Goal: Complete application form: Complete application form

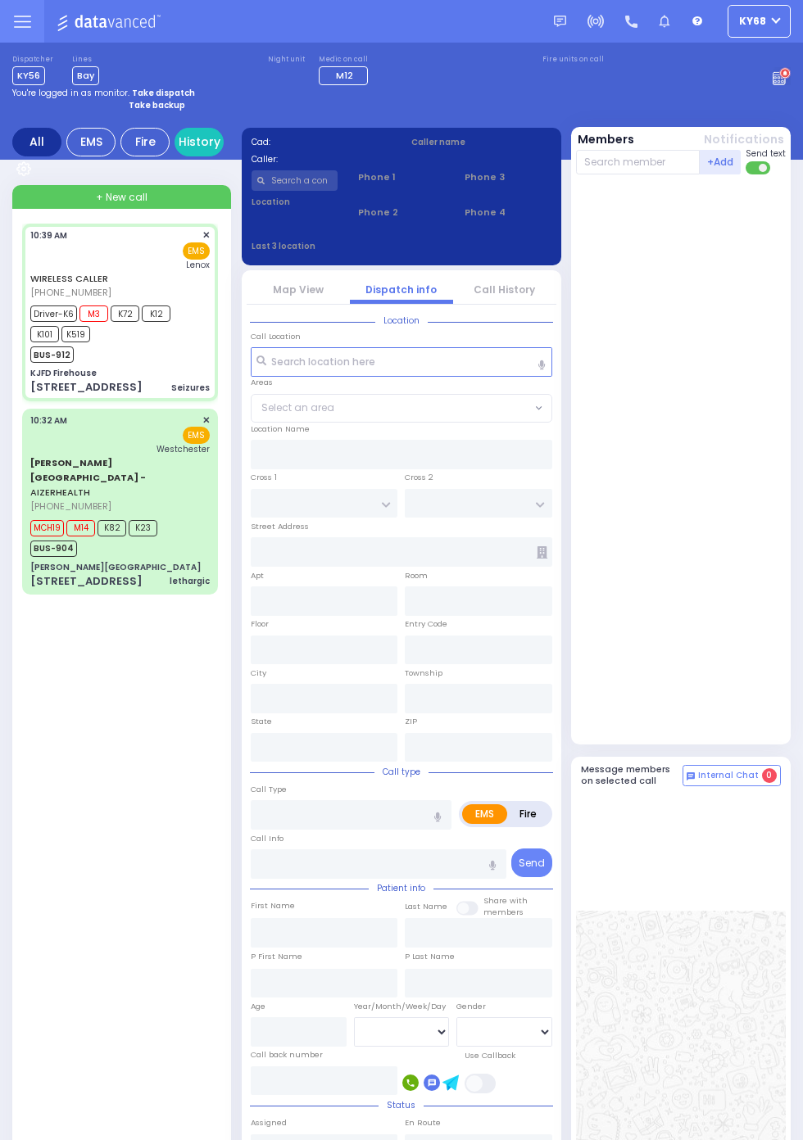
select select
type input "Seizures"
radio input "true"
select select
type input "10:39"
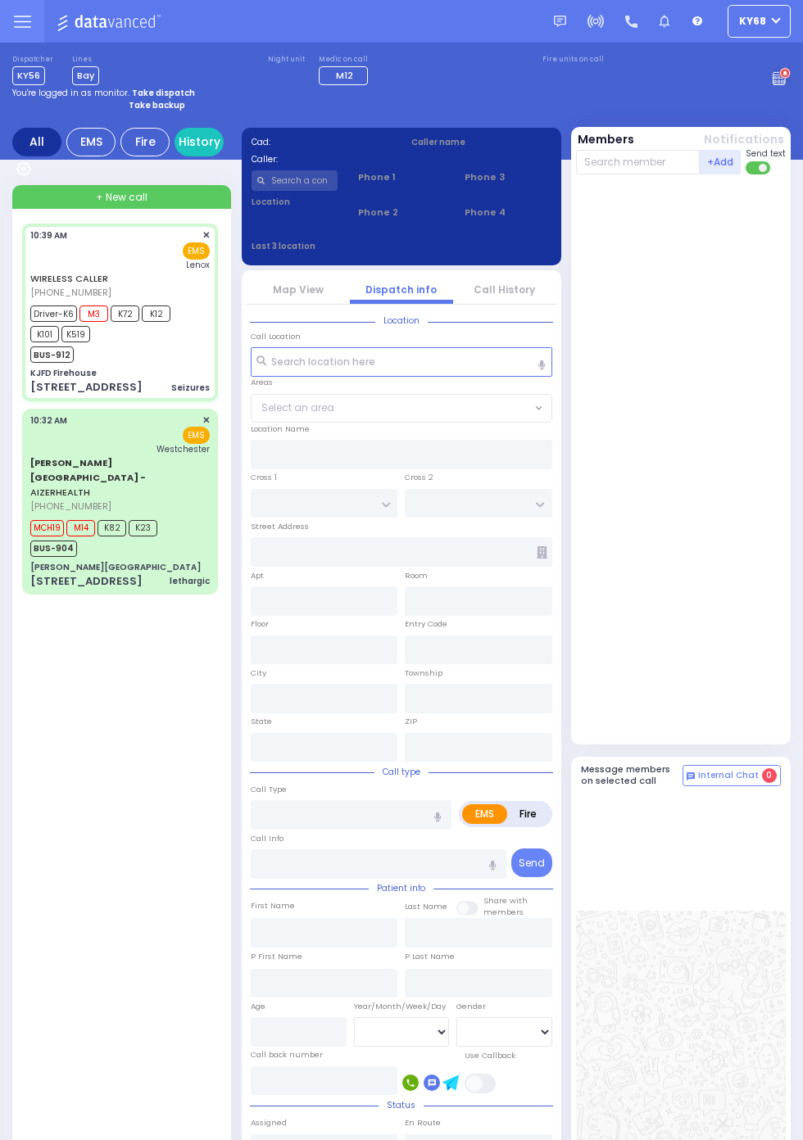
type input "10:43"
type input "11:15"
type input "[GEOGRAPHIC_DATA]"
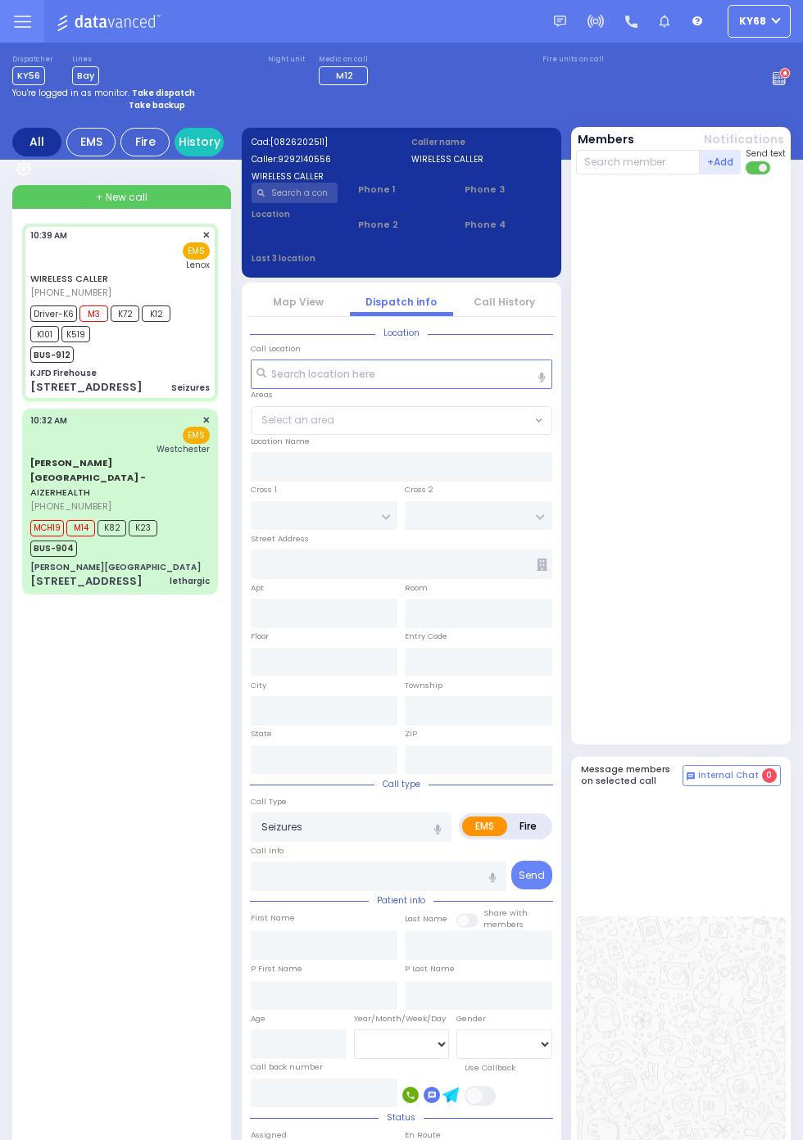
type input "KJFD Firehouse"
type input "[GEOGRAPHIC_DATA]"
type input "[STREET_ADDRESS]"
type input "Monroe"
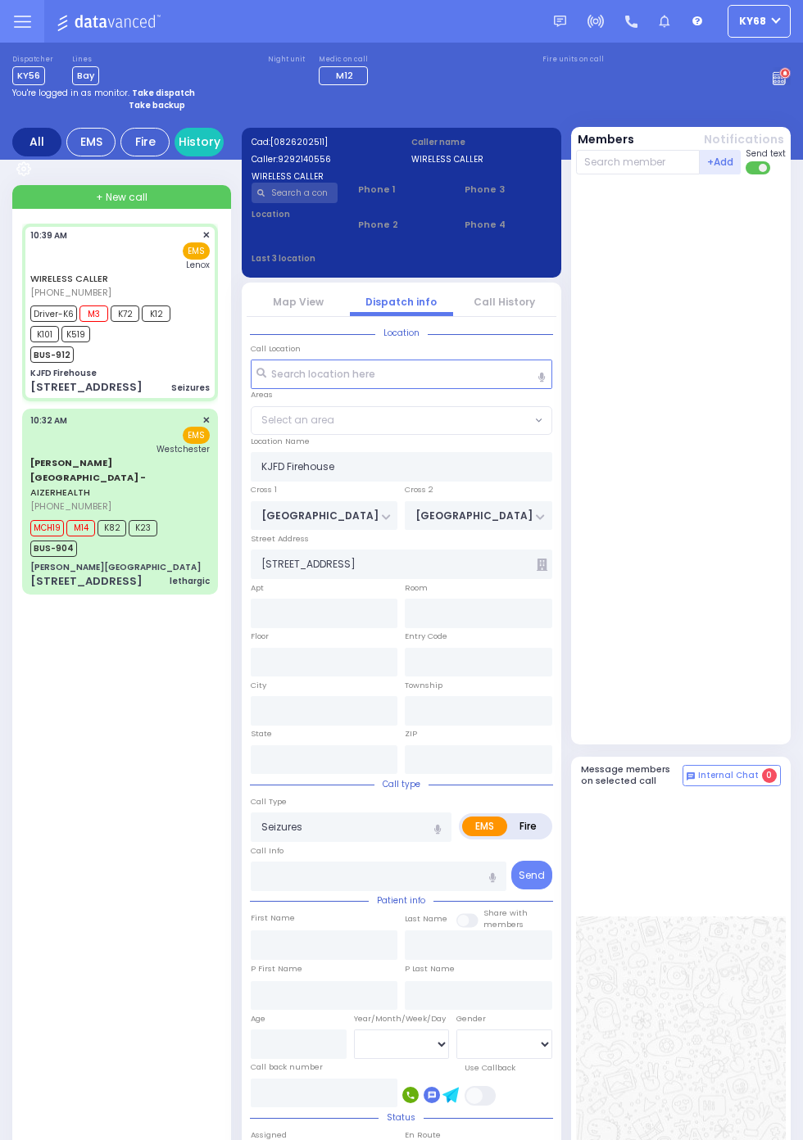
type input "[US_STATE]"
type input "10950"
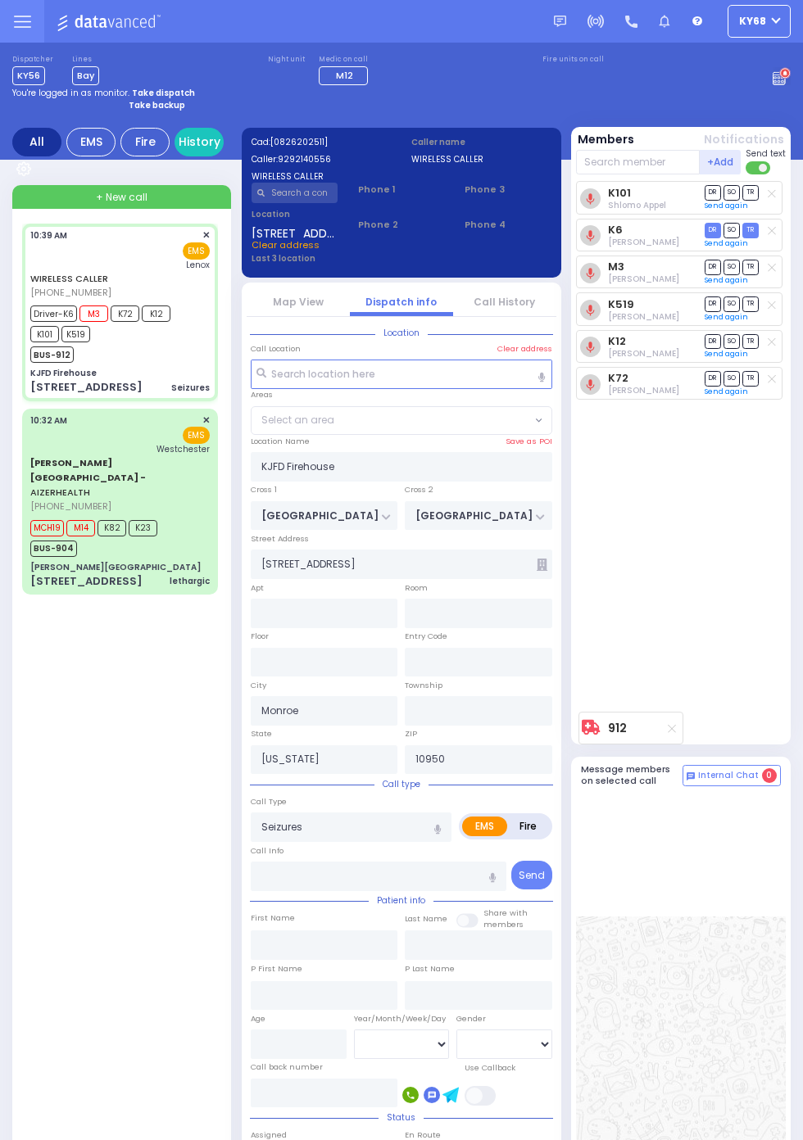
select select "SECTION 5"
select select
radio input "true"
type input "Unknown"
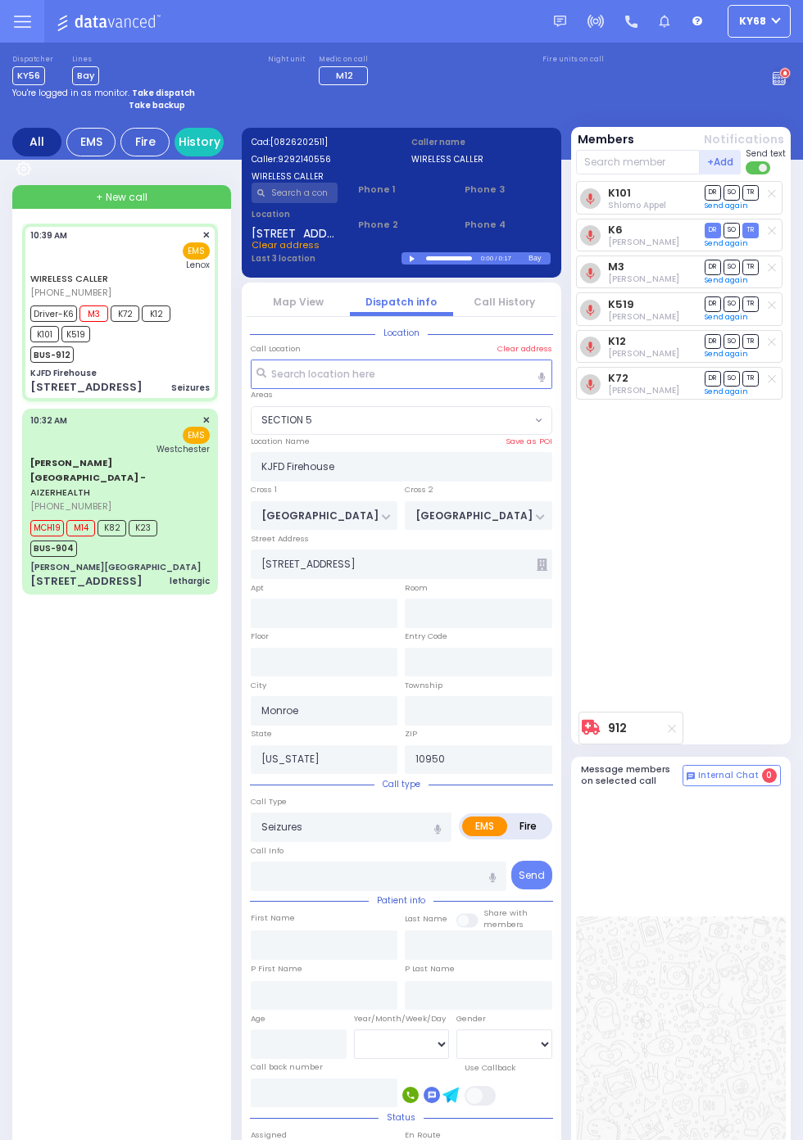
select select "Year"
select select "SECTION 5"
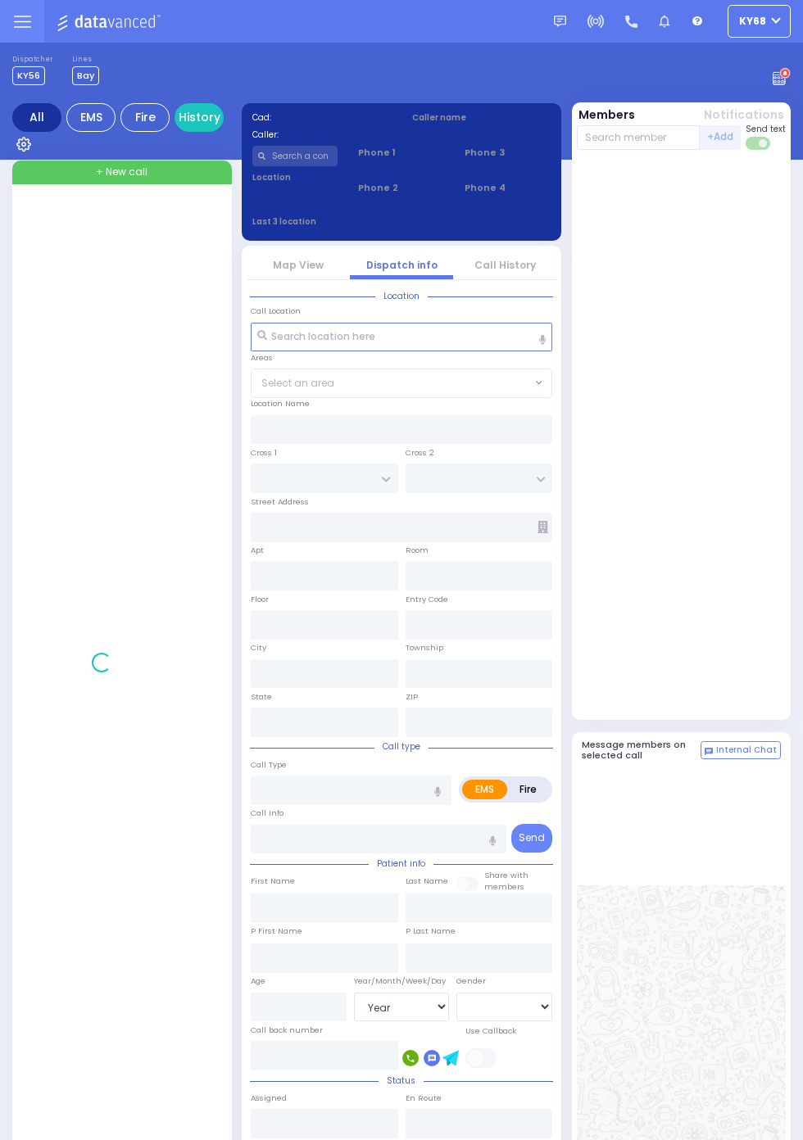
select select "Year"
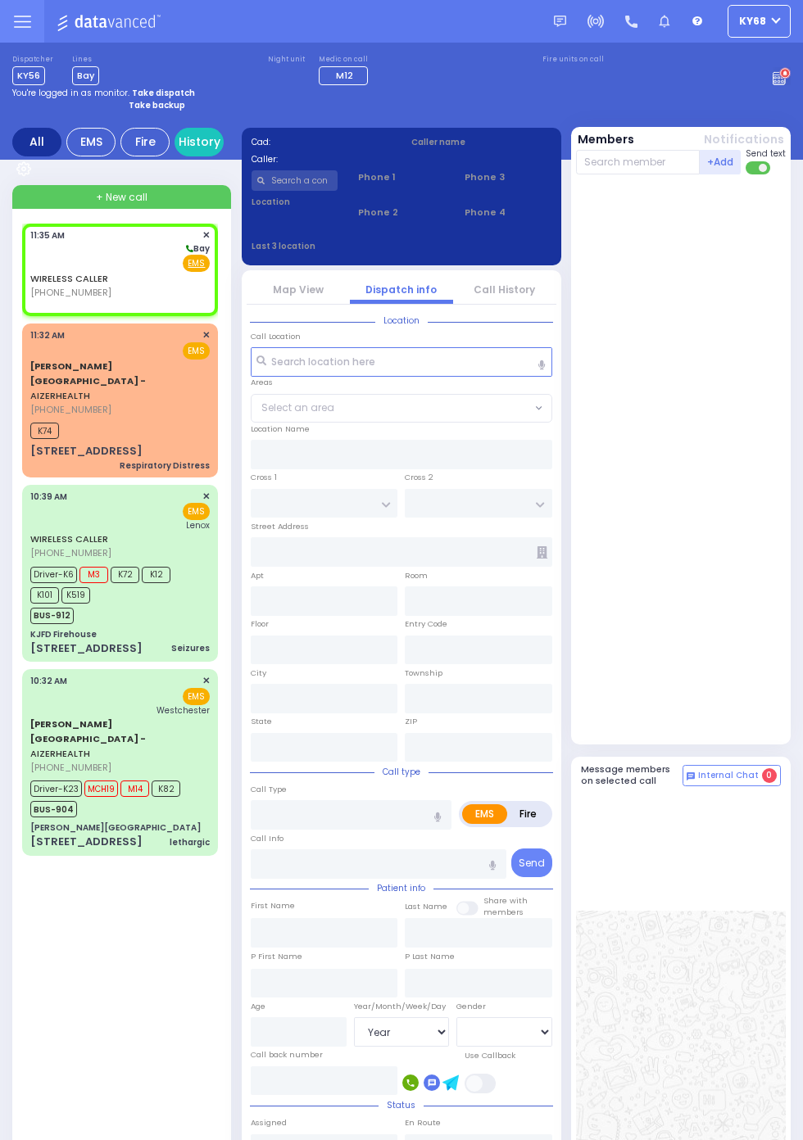
click at [57, 801] on span "BUS-904" at bounding box center [53, 809] width 47 height 16
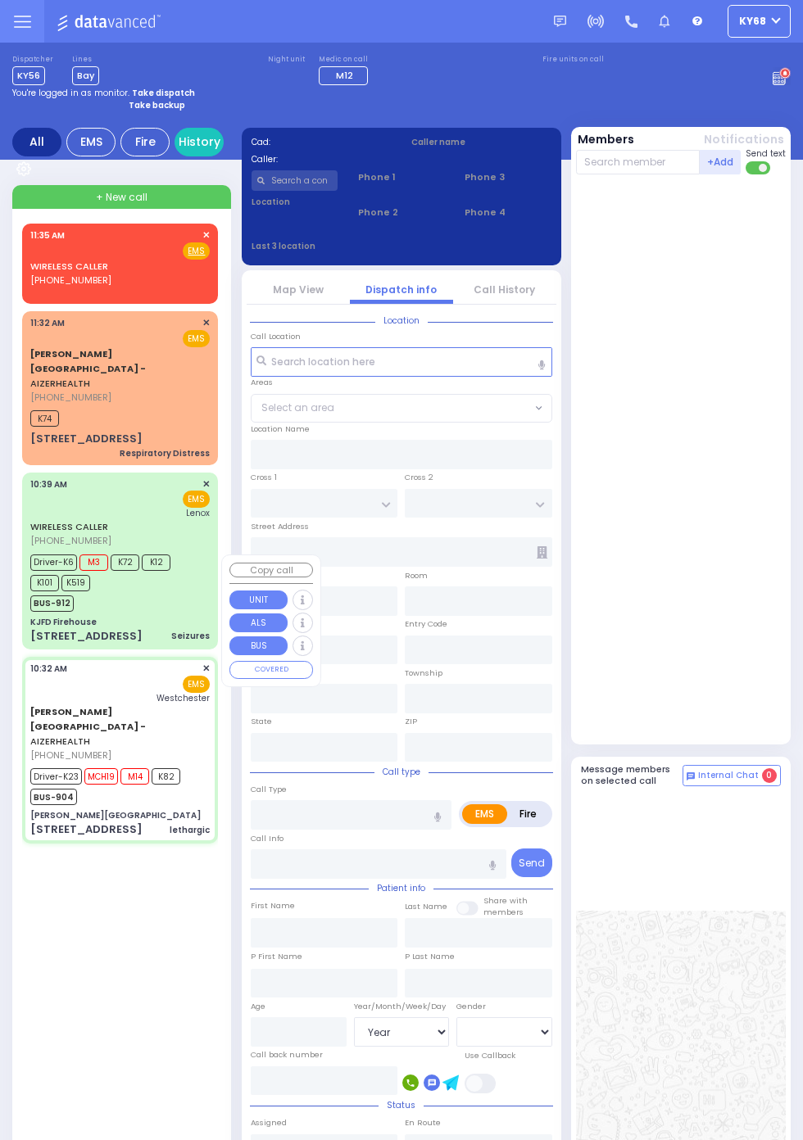
select select
radio input "true"
select select
type input "11:35"
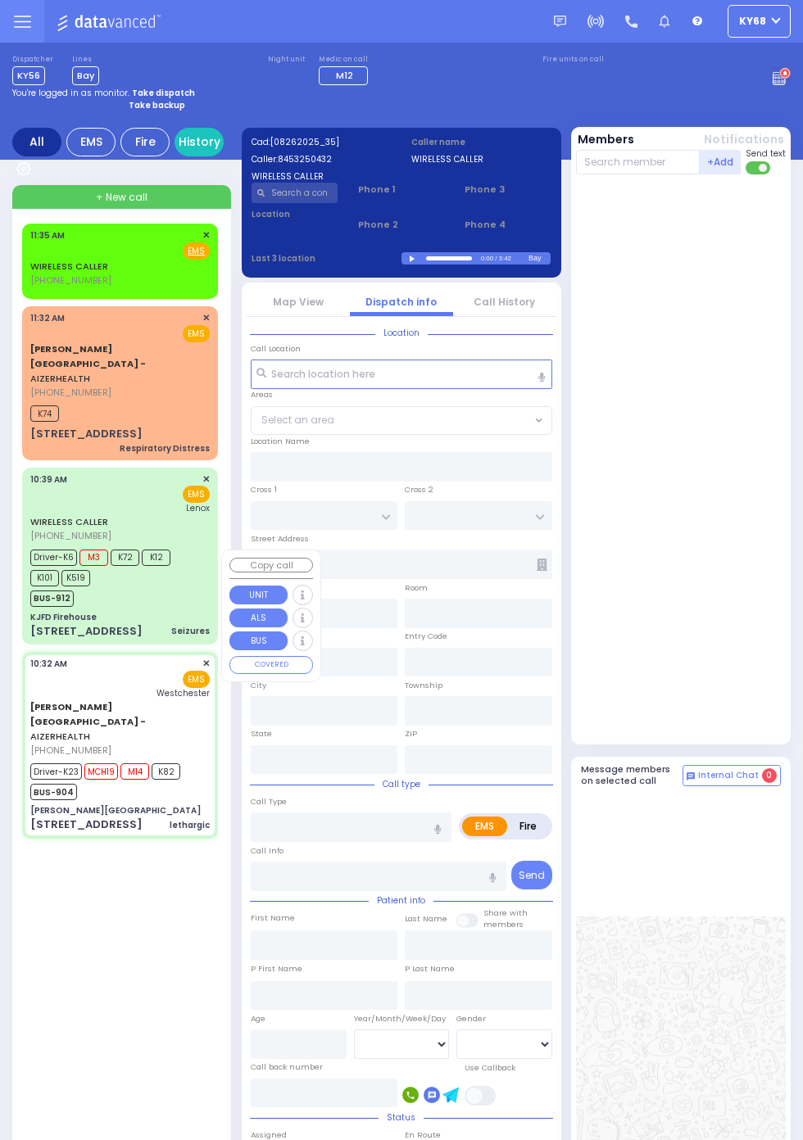
select select
type input "[PERSON_NAME][GEOGRAPHIC_DATA]"
type input "VAN BUREN DR"
type input "CARTER LN"
type input "[STREET_ADDRESS]"
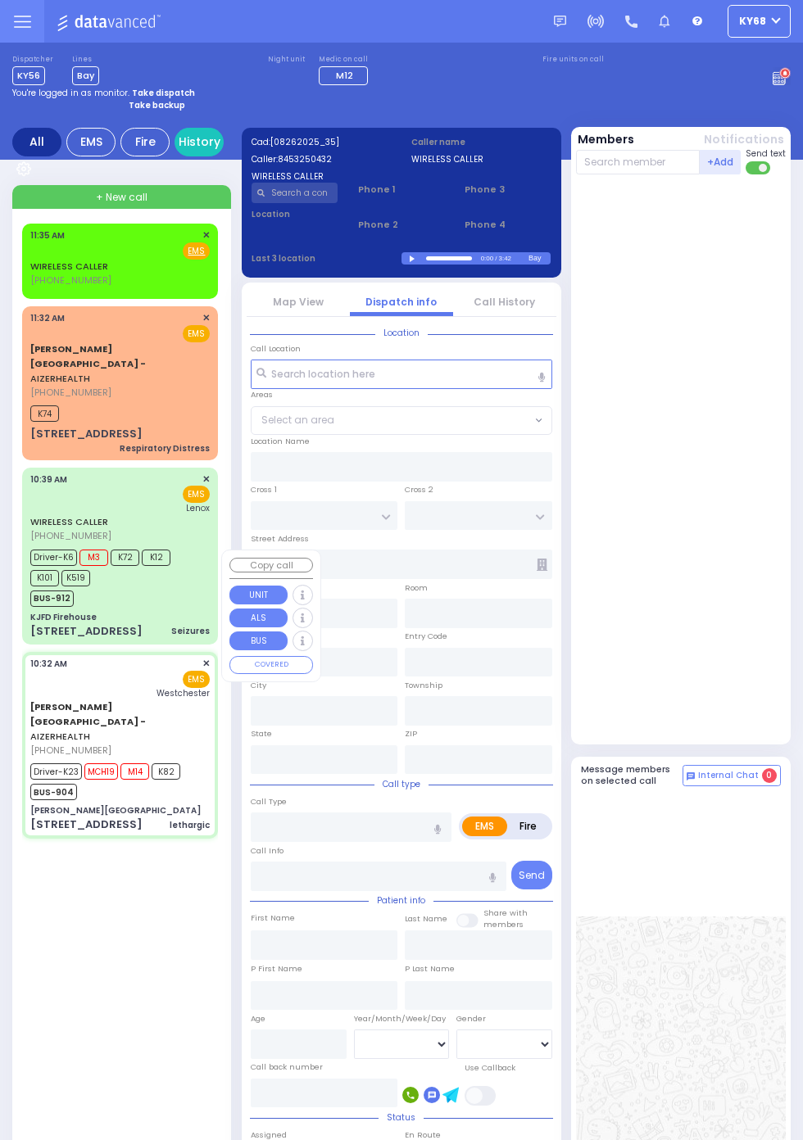
type input "Kiryas Joel"
type input "[US_STATE]"
type input "10950"
type input "lethargic"
radio input "true"
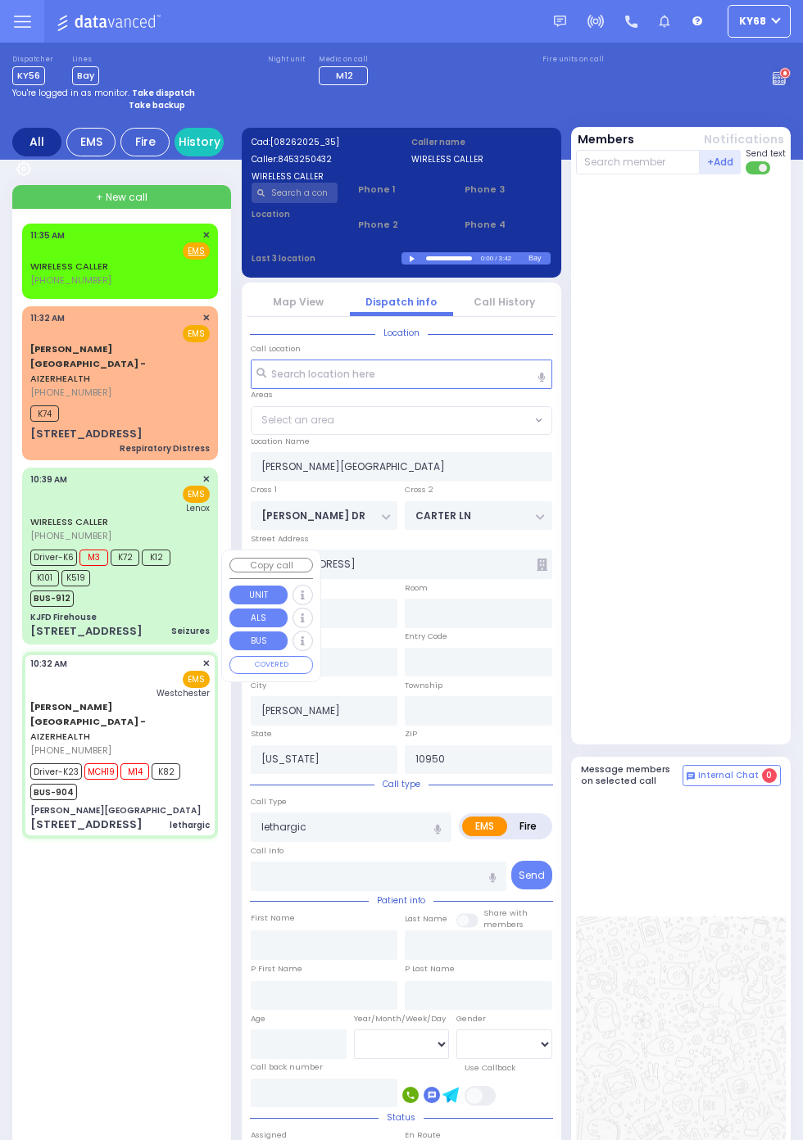
type input "Wolf"
type input "Weinstock"
type input "13"
select select "Year"
select select "[DEMOGRAPHIC_DATA]"
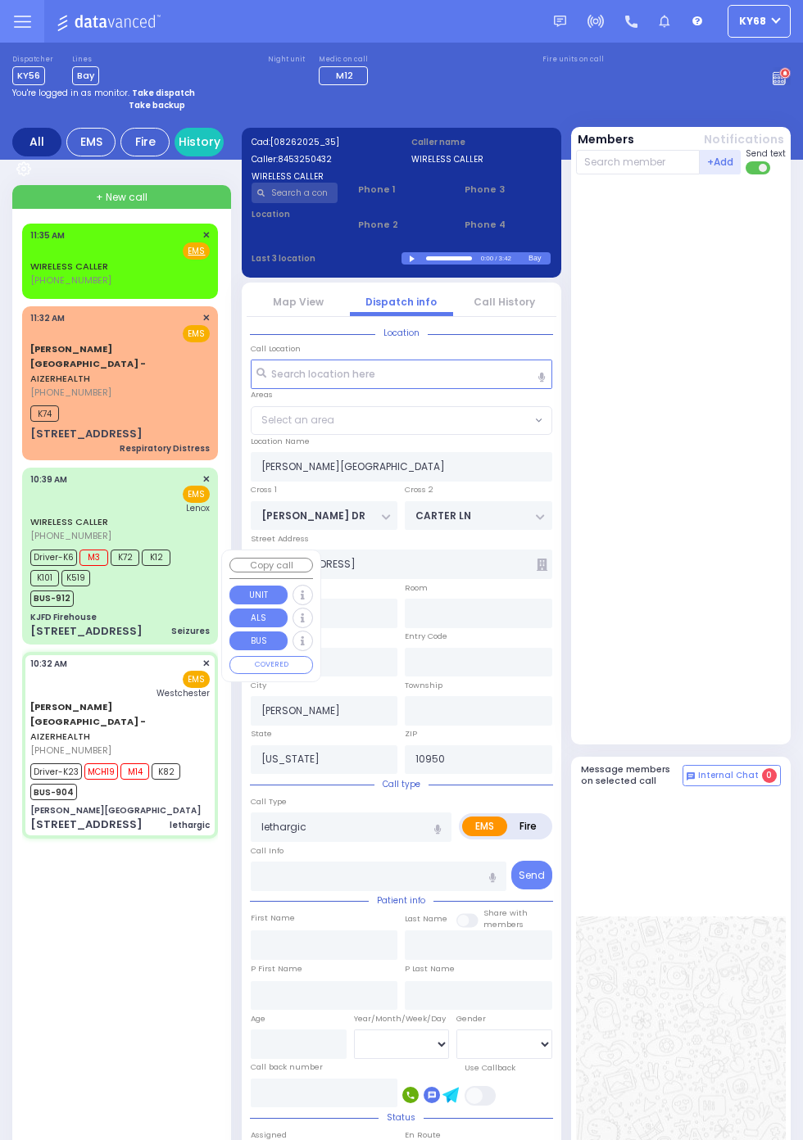
type input "10:32"
type input "10:38"
type input "10:40"
type input "11:14"
type input "Westchester Medical Center-Woods Road"
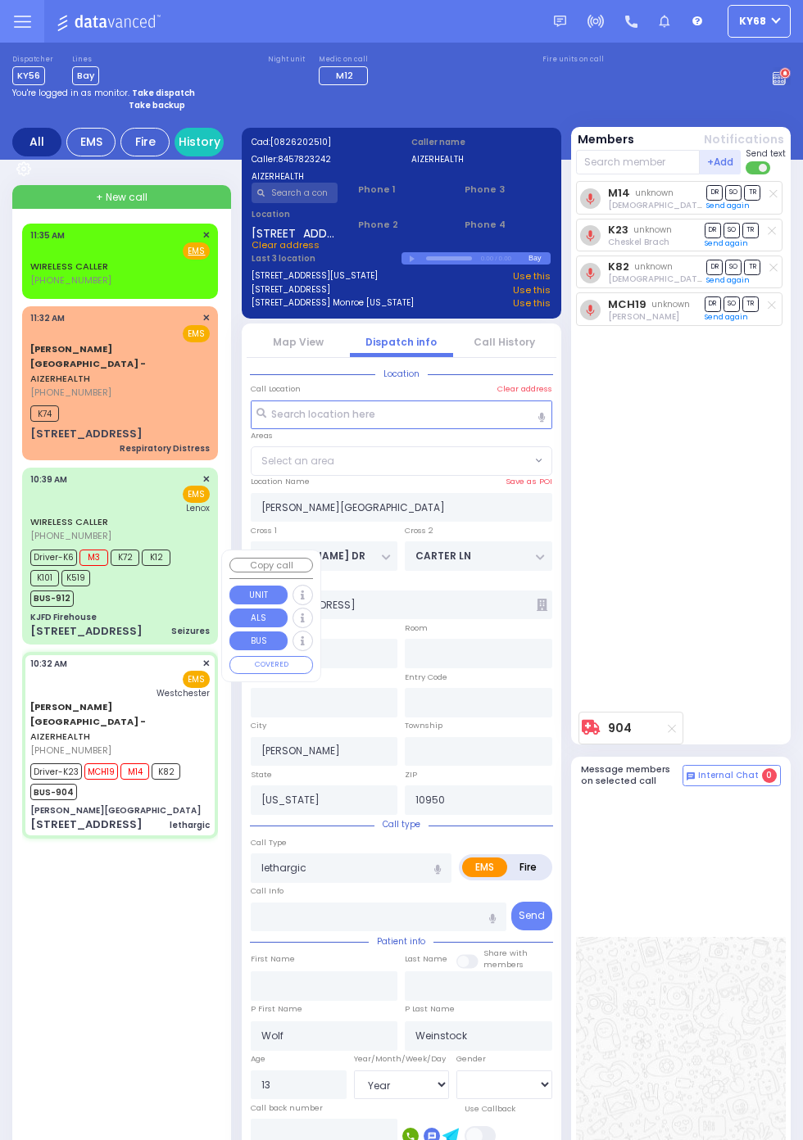
select select "SECTION 2"
click at [33, 591] on span "BUS-912" at bounding box center [51, 599] width 43 height 16
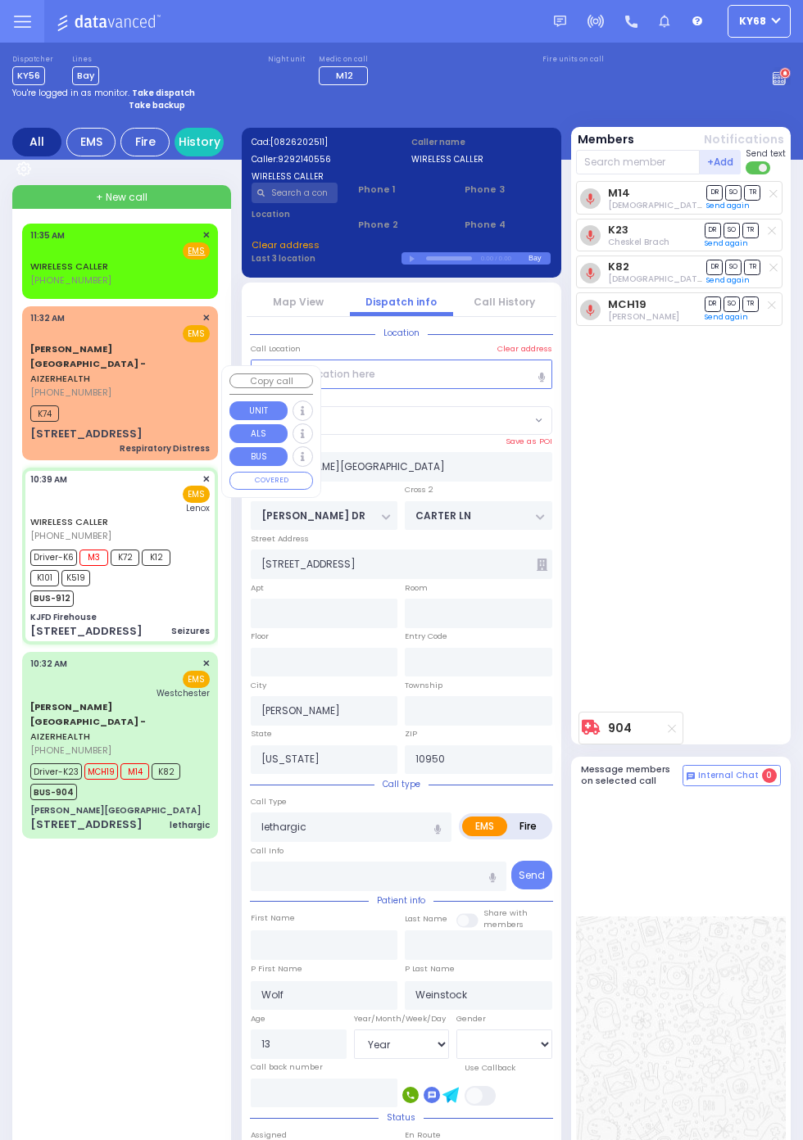
select select
type input "KJFD Firehouse"
type input "[GEOGRAPHIC_DATA]"
type input "[STREET_ADDRESS]"
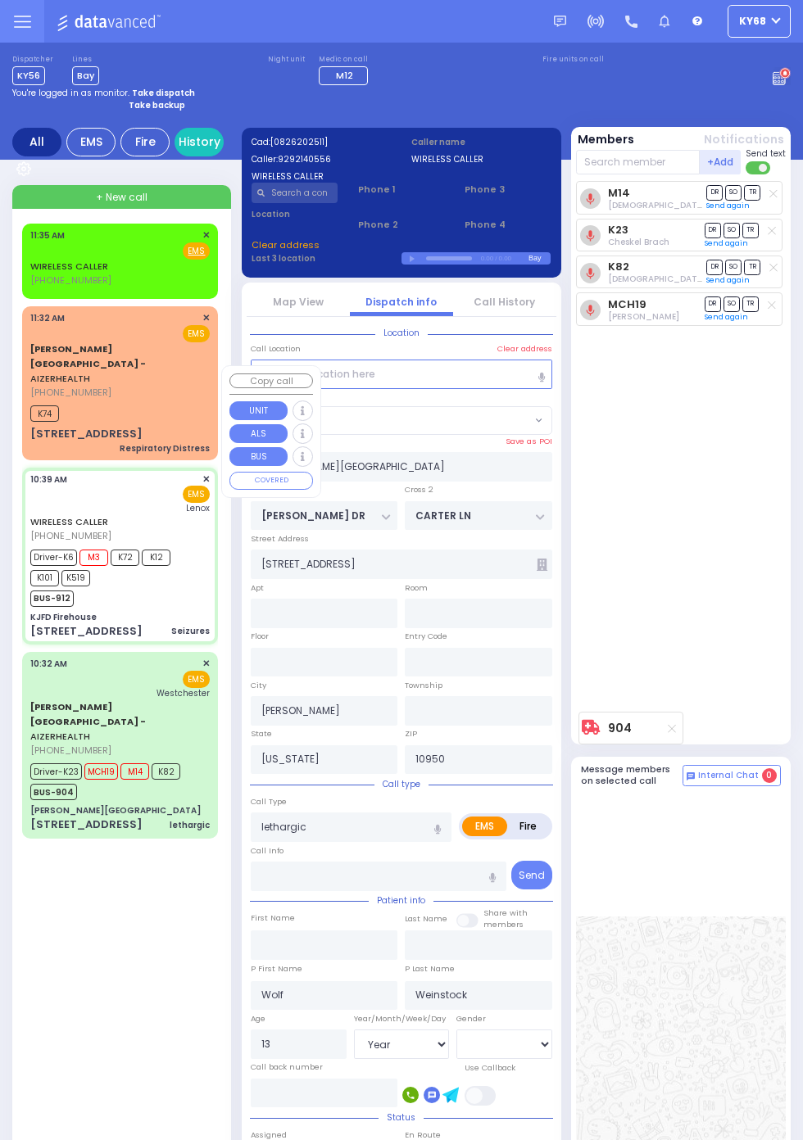
type input "Monroe"
type input "Seizures"
radio input "true"
type input "Mordchy"
type input "Becher"
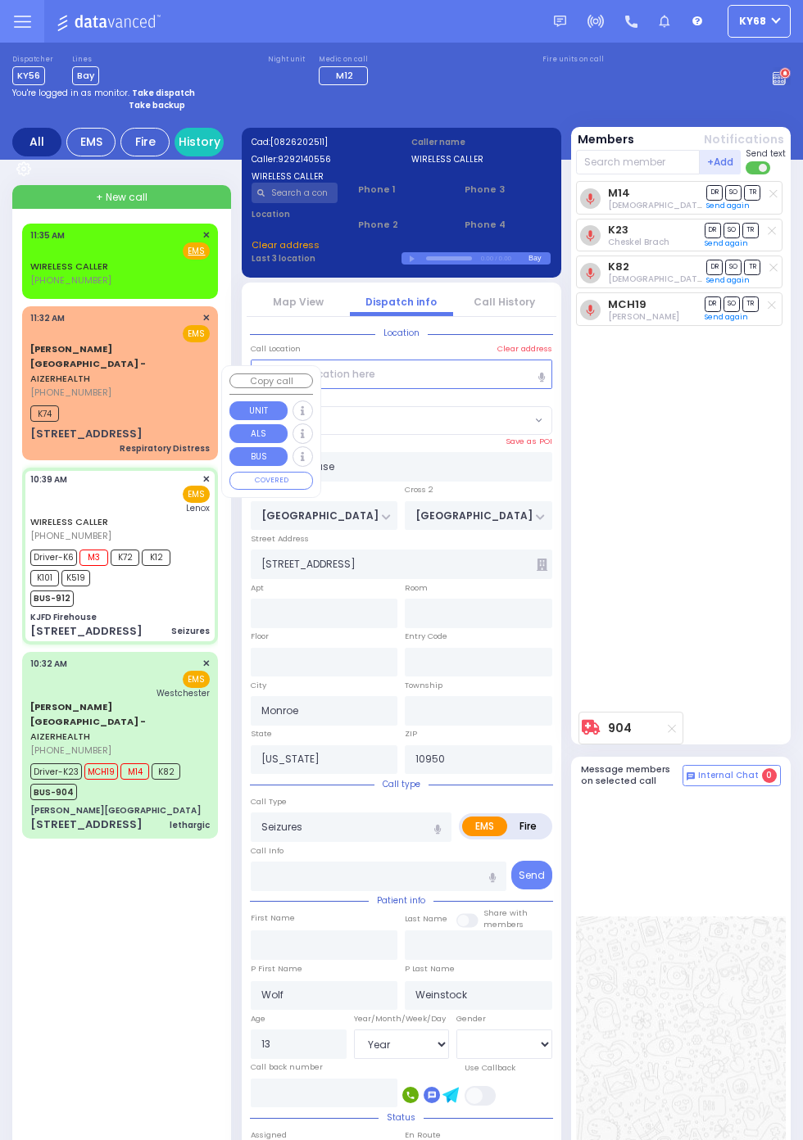
type input "22"
select select "Year"
select select
type input "10:39"
type input "10:43"
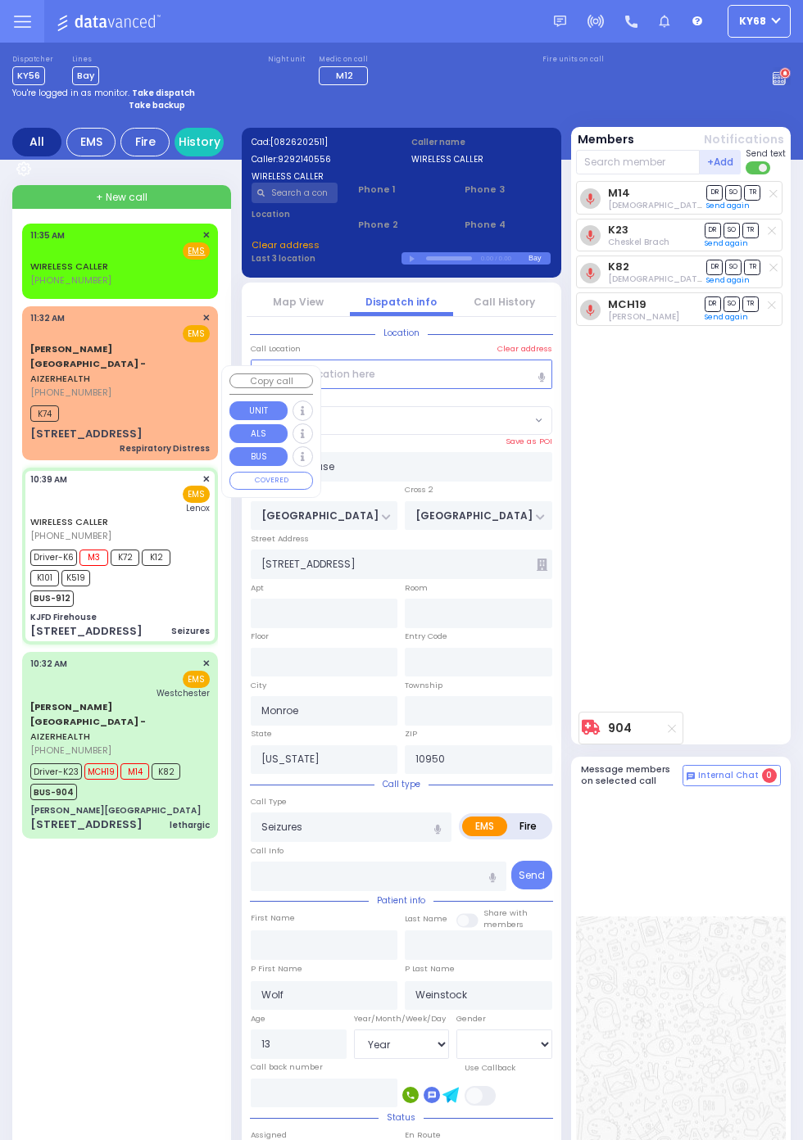
type input "10:44"
type input "11:03"
type input "[GEOGRAPHIC_DATA]"
select select "SECTION 5"
